Goal: Task Accomplishment & Management: Manage account settings

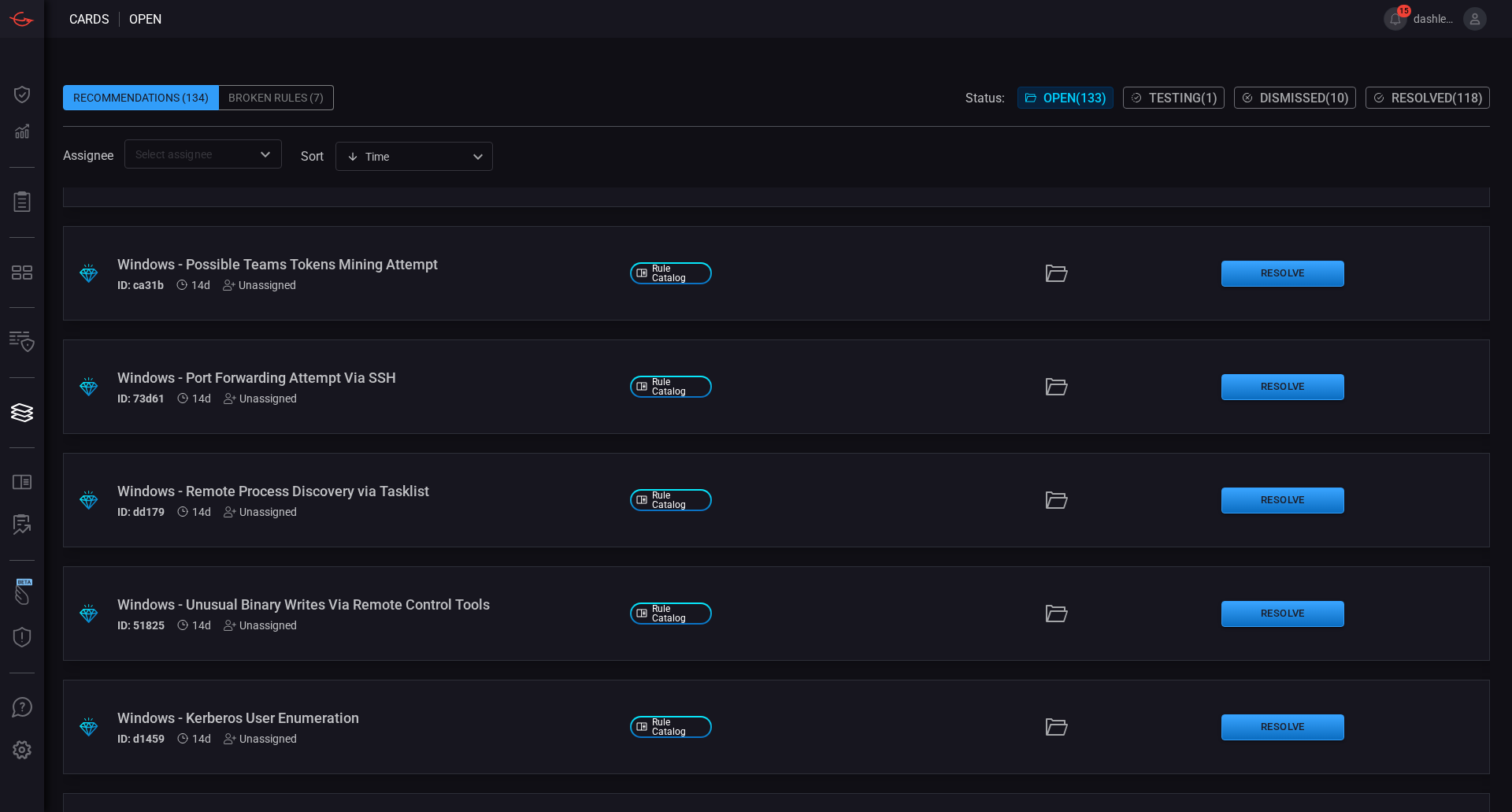
scroll to position [870, 0]
click at [320, 383] on div "Windows - Port Forwarding Attempt Via SSH" at bounding box center [367, 377] width 500 height 17
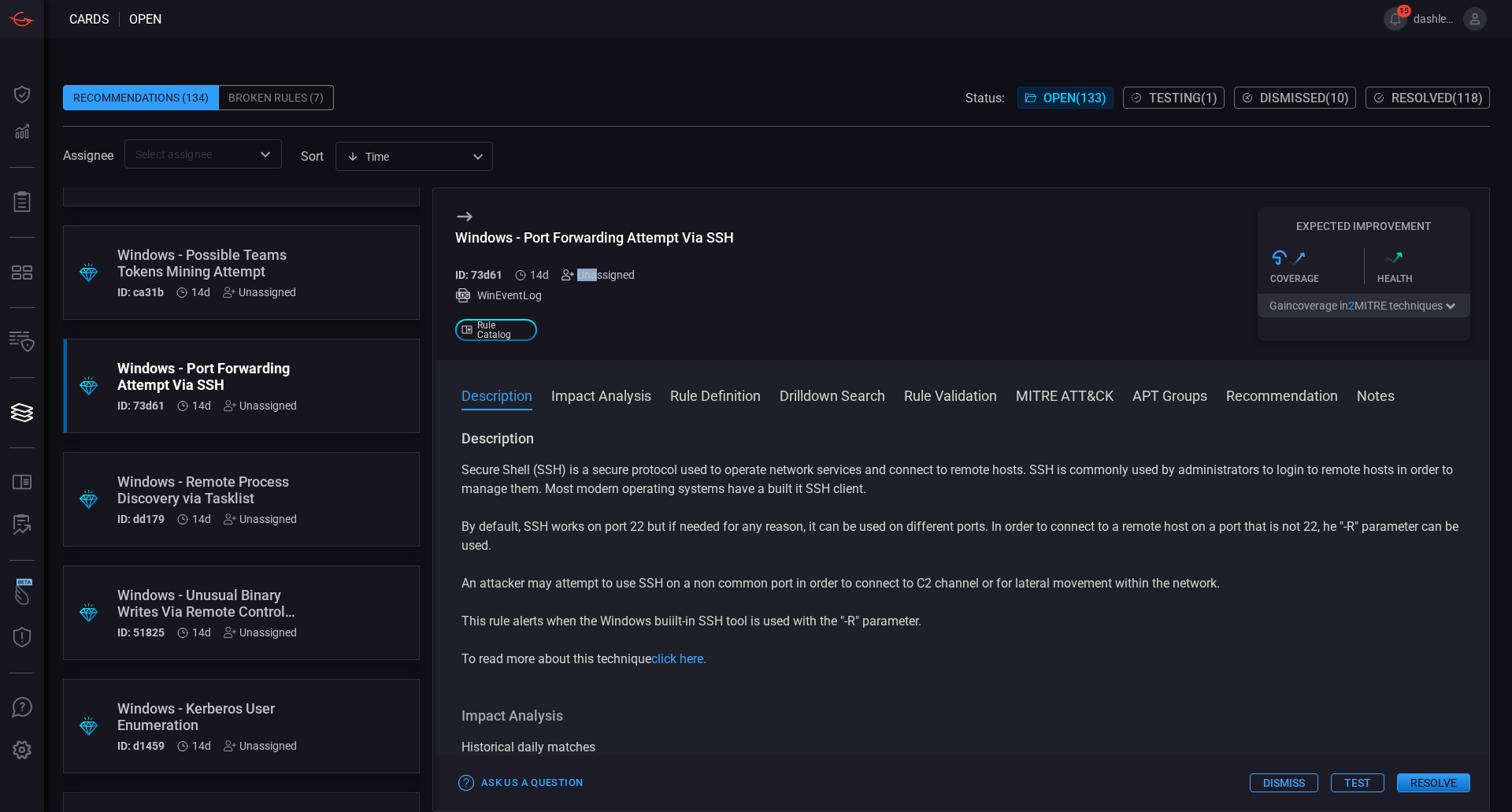
drag, startPoint x: 598, startPoint y: 273, endPoint x: 566, endPoint y: 270, distance: 32.1
click at [566, 270] on div "Unassigned" at bounding box center [597, 276] width 73 height 13
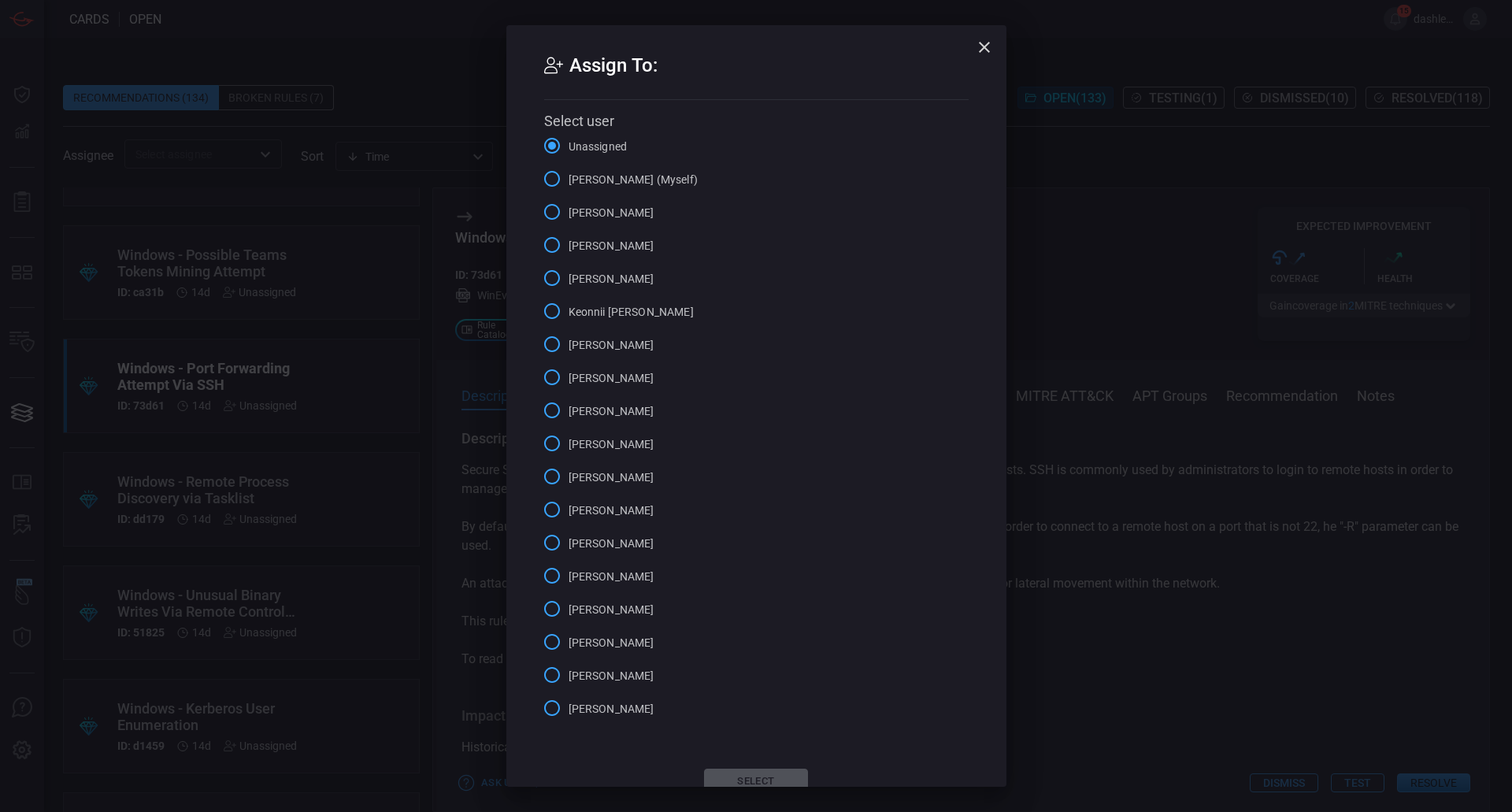
click at [569, 270] on span "[PERSON_NAME]" at bounding box center [611, 278] width 86 height 17
click at [566, 270] on input "[PERSON_NAME]" at bounding box center [552, 278] width 33 height 33
click at [548, 181] on input "[PERSON_NAME] (Myself)" at bounding box center [552, 179] width 33 height 33
click at [545, 143] on input "Unassigned" at bounding box center [552, 146] width 33 height 33
click at [1078, 227] on div "Assign To: Select user Unassigned [PERSON_NAME] (Myself) [PERSON_NAME] [PERSON_…" at bounding box center [756, 406] width 1512 height 812
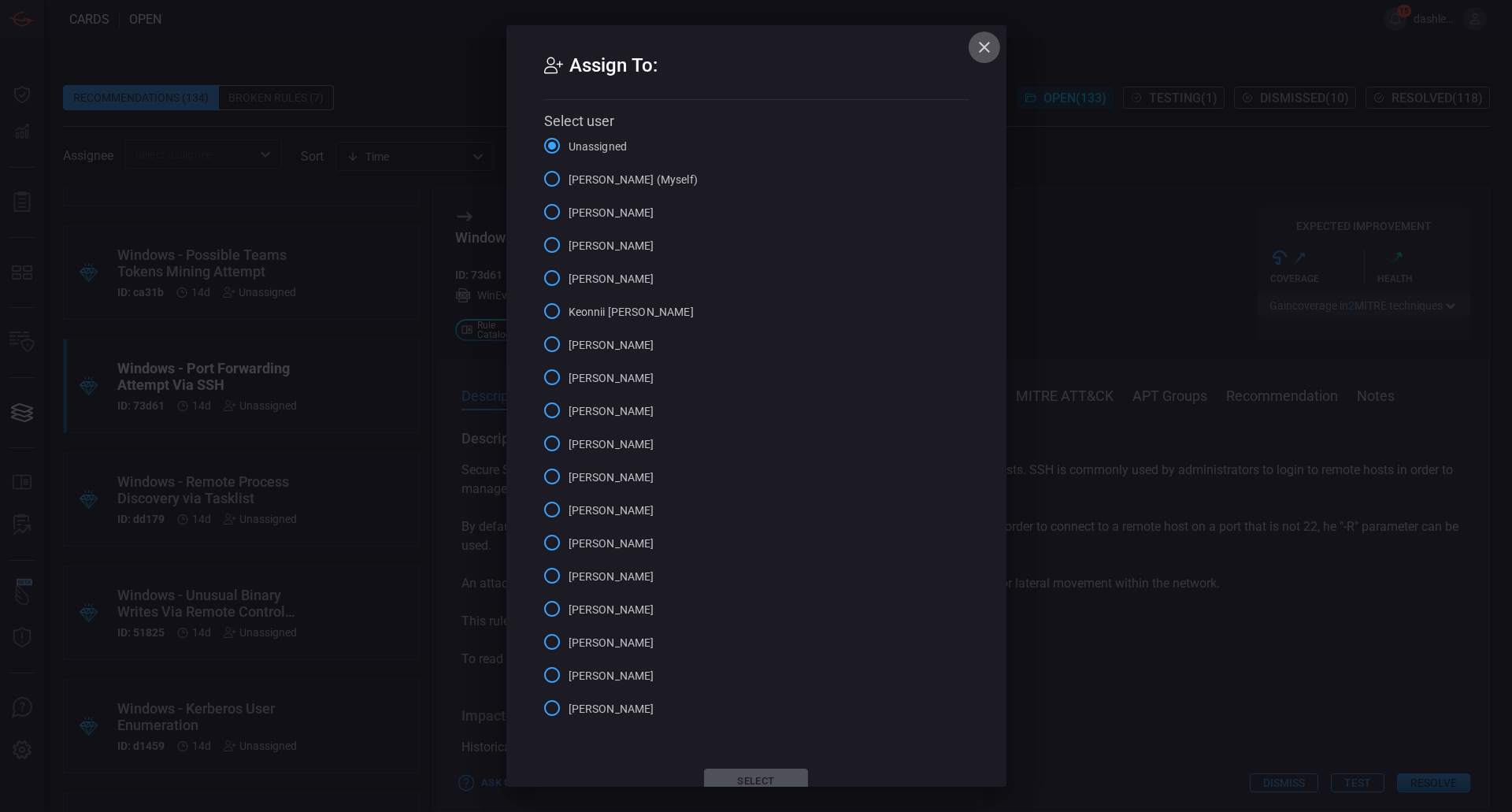
click at [981, 39] on icon "button" at bounding box center [984, 47] width 19 height 19
